Goal: Information Seeking & Learning: Learn about a topic

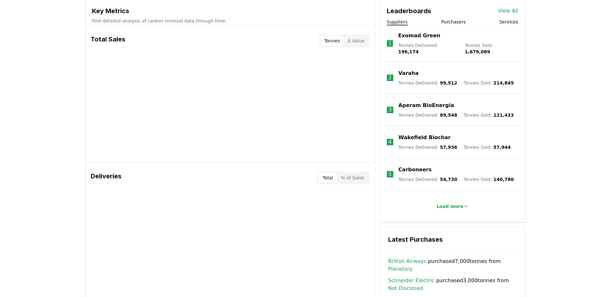
scroll to position [225, 0]
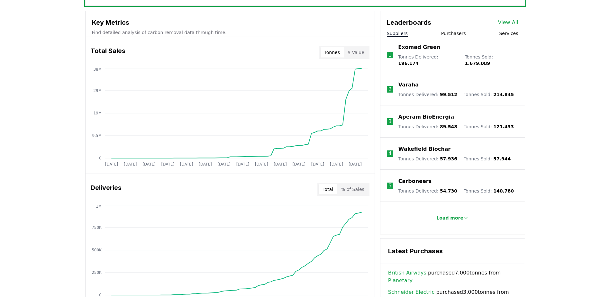
click at [329, 52] on button "Tonnes" at bounding box center [332, 52] width 23 height 10
click at [354, 52] on button "$ Value" at bounding box center [356, 52] width 24 height 10
click at [327, 51] on button "Tonnes" at bounding box center [332, 52] width 23 height 10
click at [352, 51] on button "$ Value" at bounding box center [356, 52] width 24 height 10
click at [327, 51] on button "Tonnes" at bounding box center [332, 52] width 23 height 10
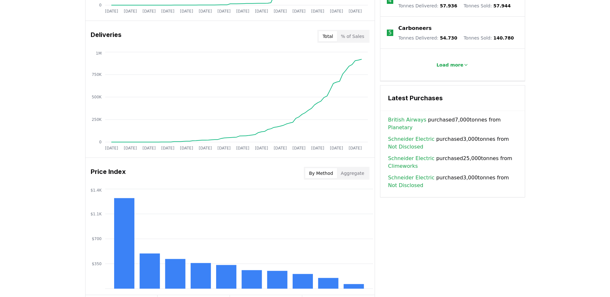
scroll to position [483, 0]
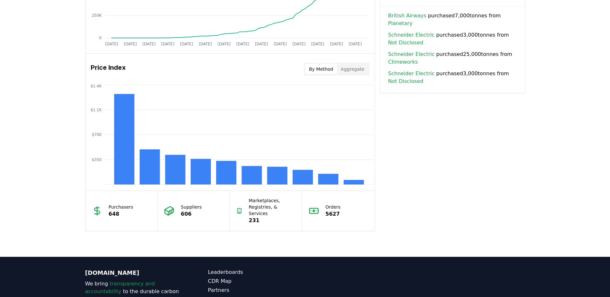
click at [350, 71] on button "Aggregate" at bounding box center [352, 69] width 31 height 10
click at [319, 71] on button "By Method" at bounding box center [321, 69] width 32 height 10
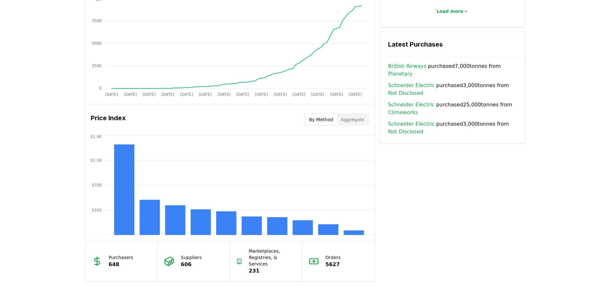
scroll to position [442, 0]
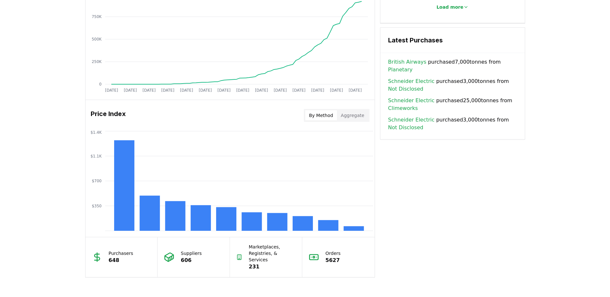
drag, startPoint x: 63, startPoint y: 119, endPoint x: 64, endPoint y: 112, distance: 7.5
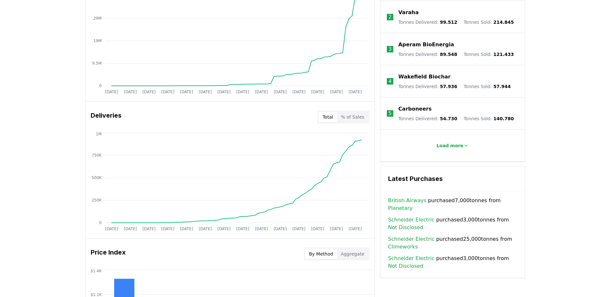
scroll to position [274, 0]
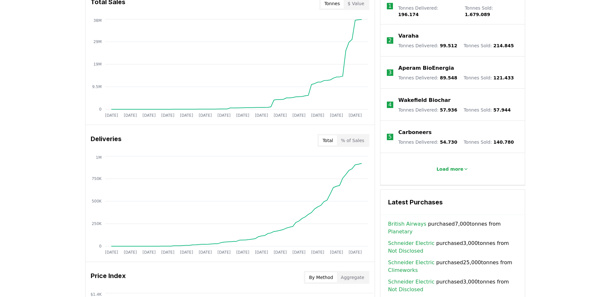
click at [350, 141] on button "% of Sales" at bounding box center [352, 140] width 31 height 10
click at [327, 140] on button "Total" at bounding box center [328, 140] width 18 height 10
click at [362, 140] on button "% of Sales" at bounding box center [352, 140] width 31 height 10
click at [322, 140] on button "Total" at bounding box center [328, 140] width 18 height 10
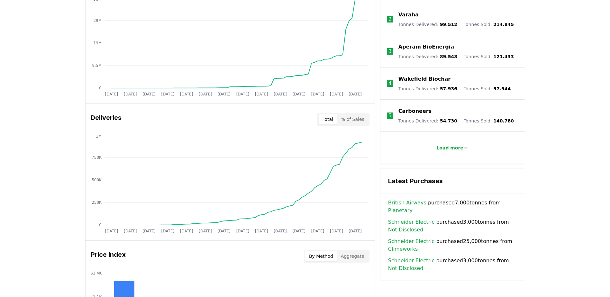
scroll to position [306, 0]
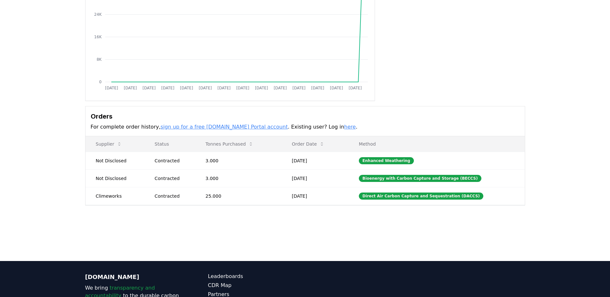
scroll to position [97, 0]
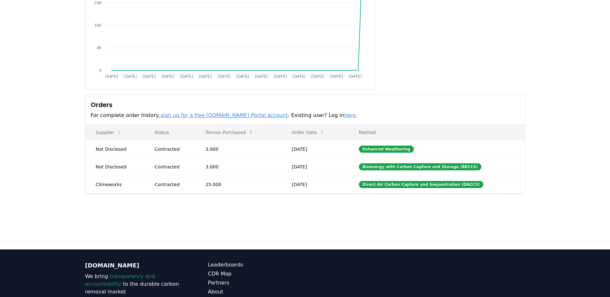
click at [173, 226] on main "Purchaser Metrics Purchases [DATE] [DATE] [DATE] [DATE] [DATE] [DATE] [DATE] [D…" at bounding box center [305, 100] width 610 height 297
click at [112, 187] on td "Climeworks" at bounding box center [115, 185] width 59 height 18
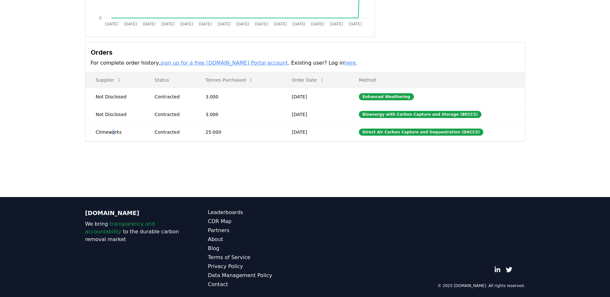
scroll to position [152, 0]
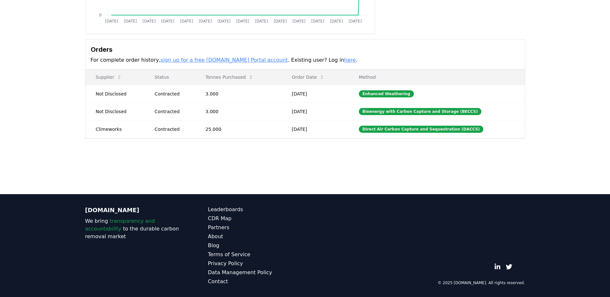
click at [181, 176] on main "Purchaser Metrics Purchases [DATE] [DATE] [DATE] [DATE] [DATE] [DATE] [DATE] [D…" at bounding box center [305, 45] width 610 height 297
click at [108, 129] on td "Climeworks" at bounding box center [115, 129] width 59 height 18
click at [227, 199] on div "[DOMAIN_NAME] We bring transparency and accountability to the durable carbon re…" at bounding box center [305, 245] width 450 height 103
click at [282, 131] on td "25.000" at bounding box center [238, 129] width 86 height 18
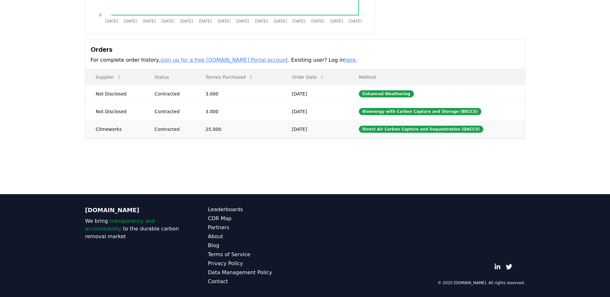
click at [282, 131] on td "25.000" at bounding box center [238, 129] width 86 height 18
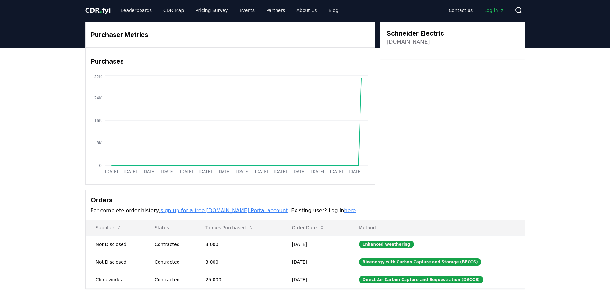
scroll to position [0, 0]
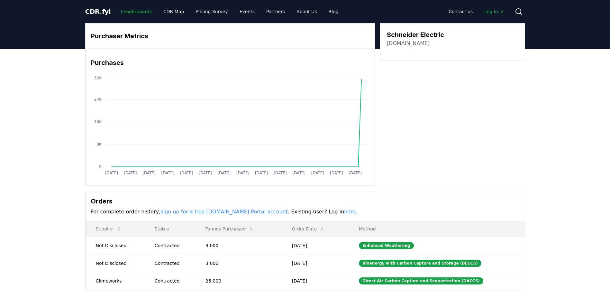
click at [133, 14] on link "Leaderboards" at bounding box center [136, 12] width 41 height 12
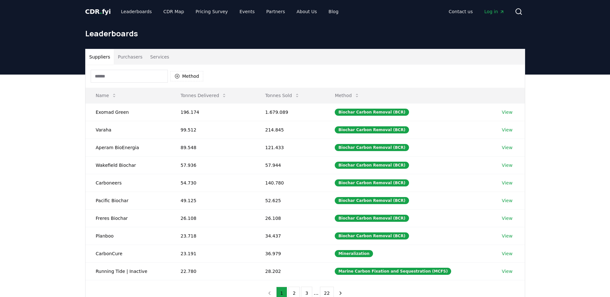
click at [106, 78] on input at bounding box center [129, 76] width 77 height 13
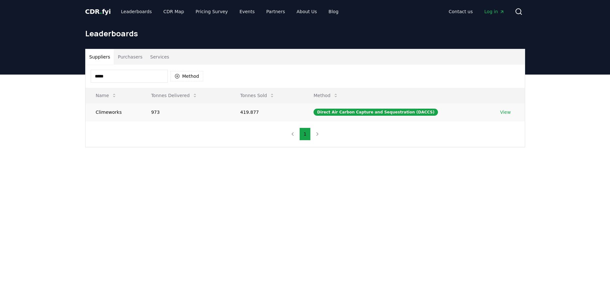
type input "*****"
click at [504, 115] on link "View" at bounding box center [505, 112] width 11 height 6
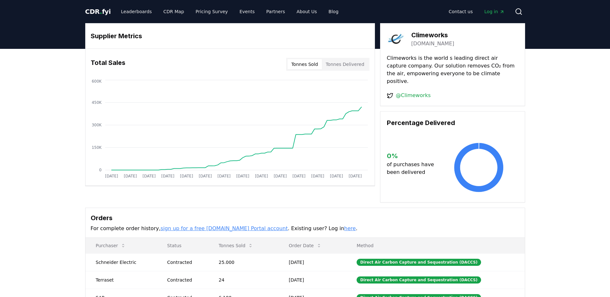
click at [339, 63] on button "Tonnes Delivered" at bounding box center [345, 64] width 46 height 10
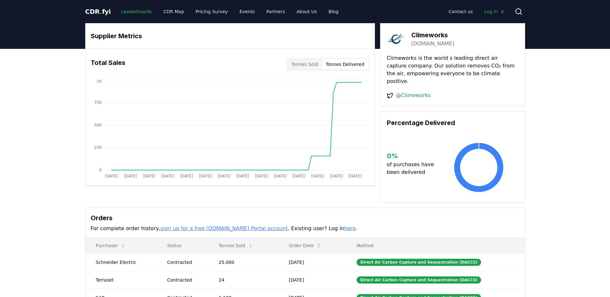
click at [131, 14] on link "Leaderboards" at bounding box center [136, 12] width 41 height 12
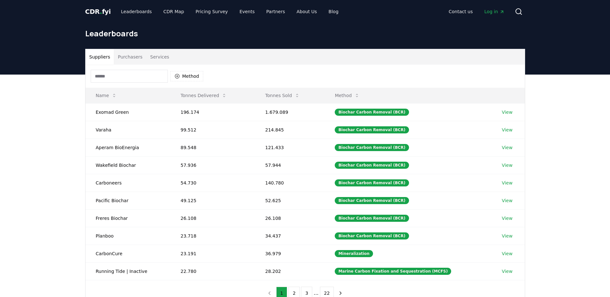
click at [124, 73] on input at bounding box center [129, 76] width 77 height 13
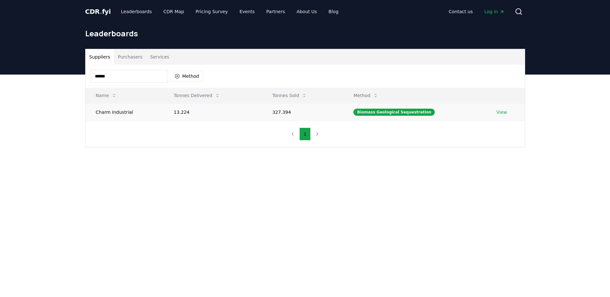
type input "*****"
click at [110, 113] on td "Charm Industrial" at bounding box center [125, 112] width 78 height 18
click at [503, 112] on link "View" at bounding box center [502, 112] width 11 height 6
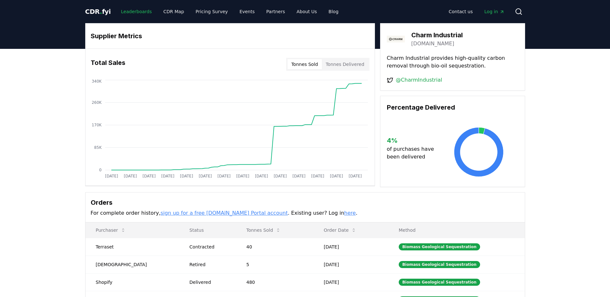
click at [125, 14] on link "Leaderboards" at bounding box center [136, 12] width 41 height 12
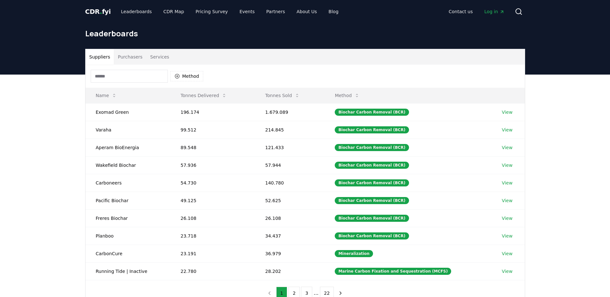
click at [131, 58] on button "Purchasers" at bounding box center [130, 56] width 32 height 15
